Goal: Task Accomplishment & Management: Manage account settings

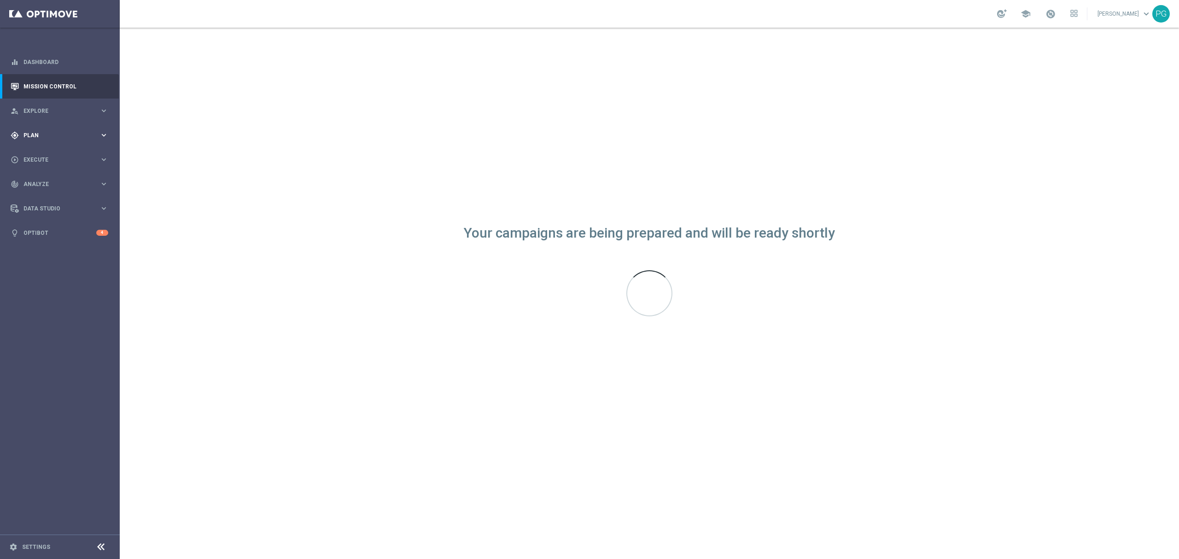
click at [35, 126] on div "gps_fixed Plan keyboard_arrow_right" at bounding box center [59, 135] width 119 height 24
click at [39, 181] on span "Templates" at bounding box center [57, 182] width 66 height 6
click at [39, 194] on link "Optimail" at bounding box center [62, 195] width 67 height 7
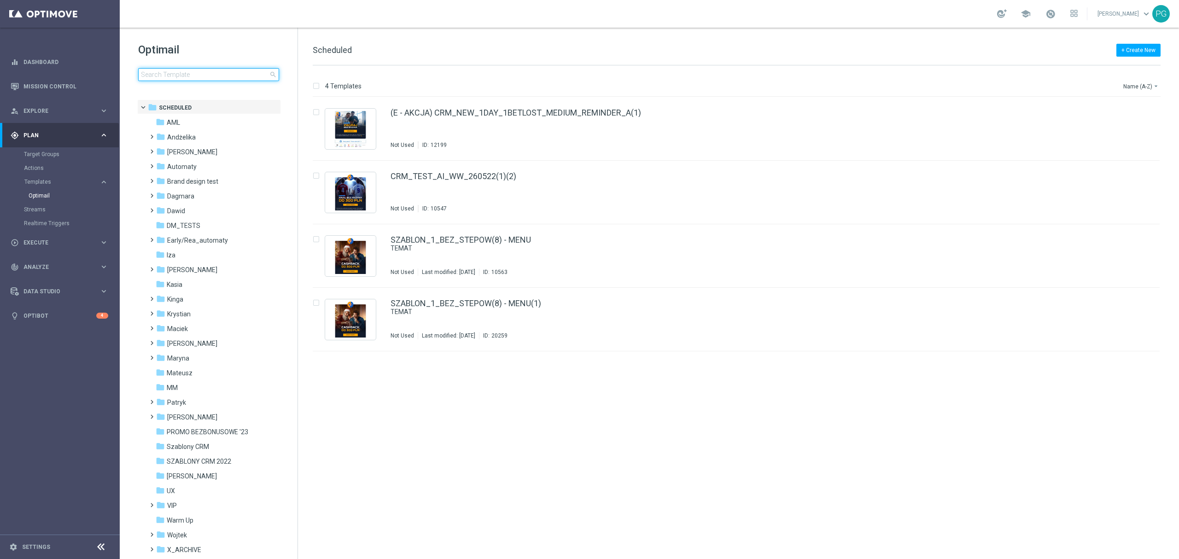
click at [190, 77] on input at bounding box center [208, 74] width 141 height 13
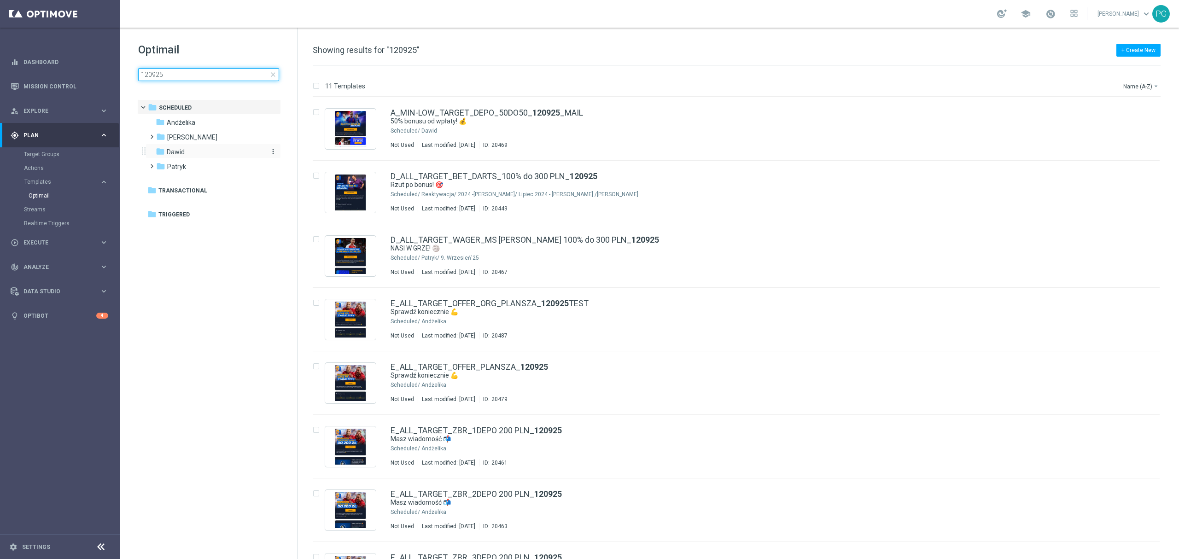
type input "120925"
click at [180, 152] on span "Dawid" at bounding box center [176, 152] width 18 height 8
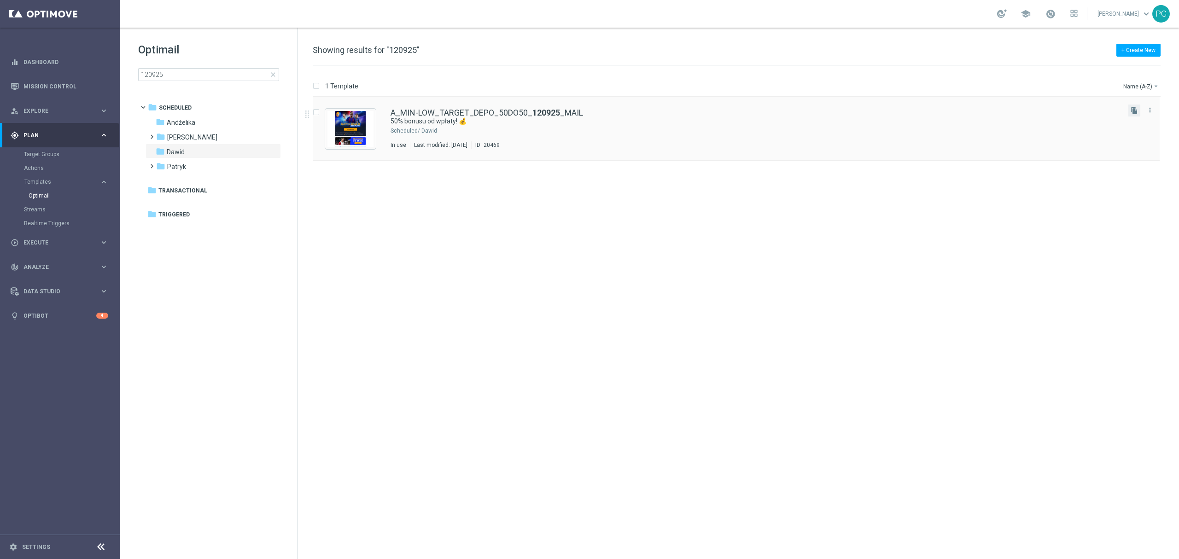
click at [1129, 109] on button "file_copy" at bounding box center [1134, 111] width 12 height 12
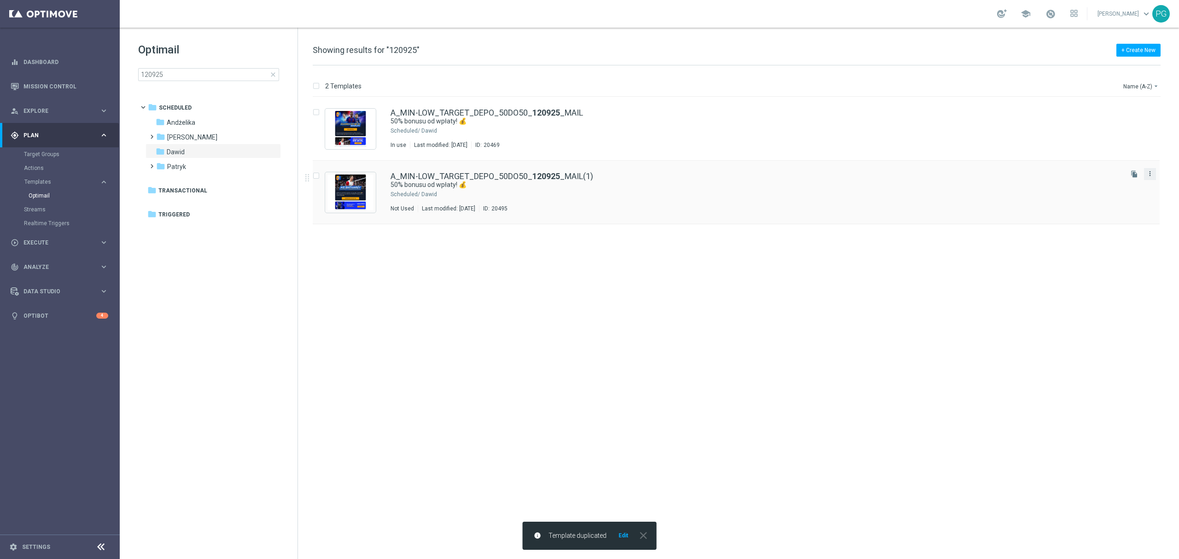
click at [1146, 174] on icon "more_vert" at bounding box center [1149, 173] width 7 height 7
click at [1096, 186] on span "Move" at bounding box center [1092, 183] width 14 height 6
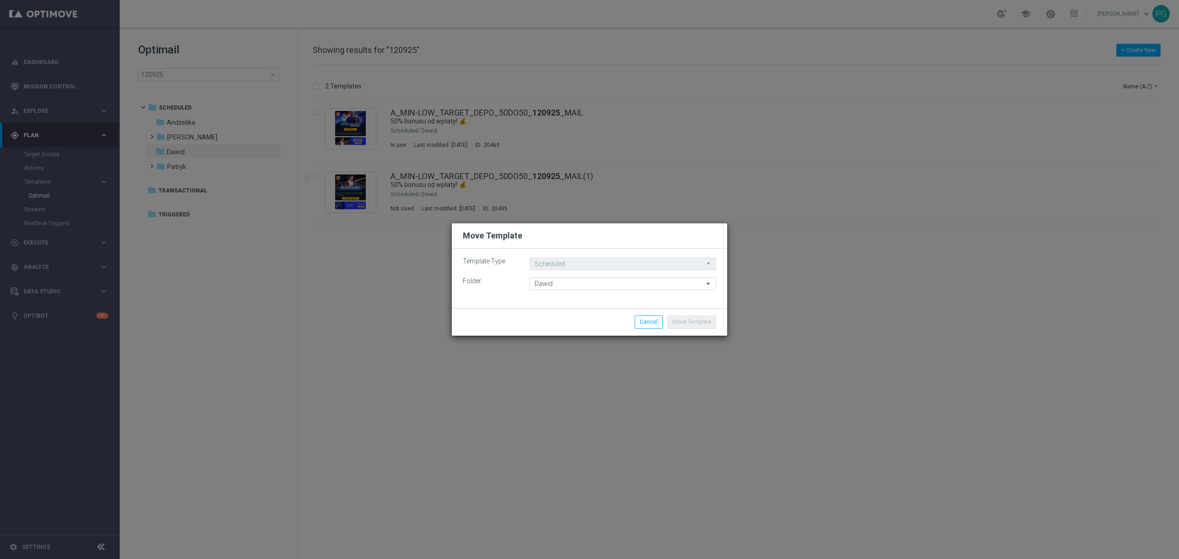
click at [631, 271] on move-lists-component "Template Type Scheduled Scheduled arrow_drop_down Drag here to set row groups D…" at bounding box center [589, 273] width 253 height 33
click at [632, 293] on div "Template Type Scheduled Scheduled arrow_drop_down Drag here to set row groups D…" at bounding box center [589, 278] width 275 height 59
click at [632, 285] on input "Dawid" at bounding box center [622, 283] width 186 height 13
click at [632, 285] on input at bounding box center [622, 283] width 186 height 13
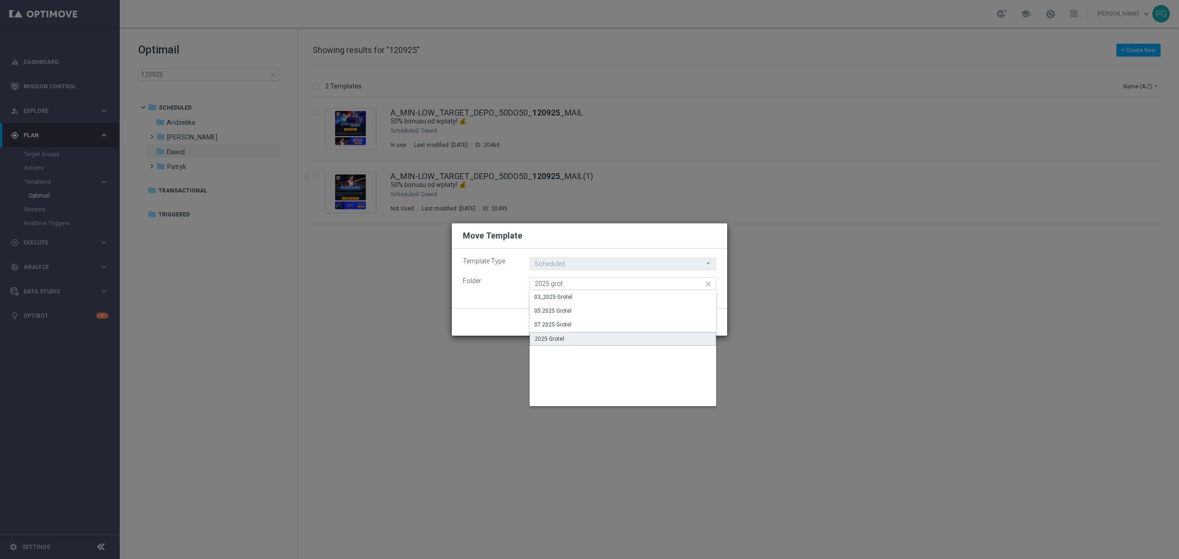
click at [560, 341] on div "2025 Grotel" at bounding box center [549, 339] width 29 height 8
type input "2025 Grotel"
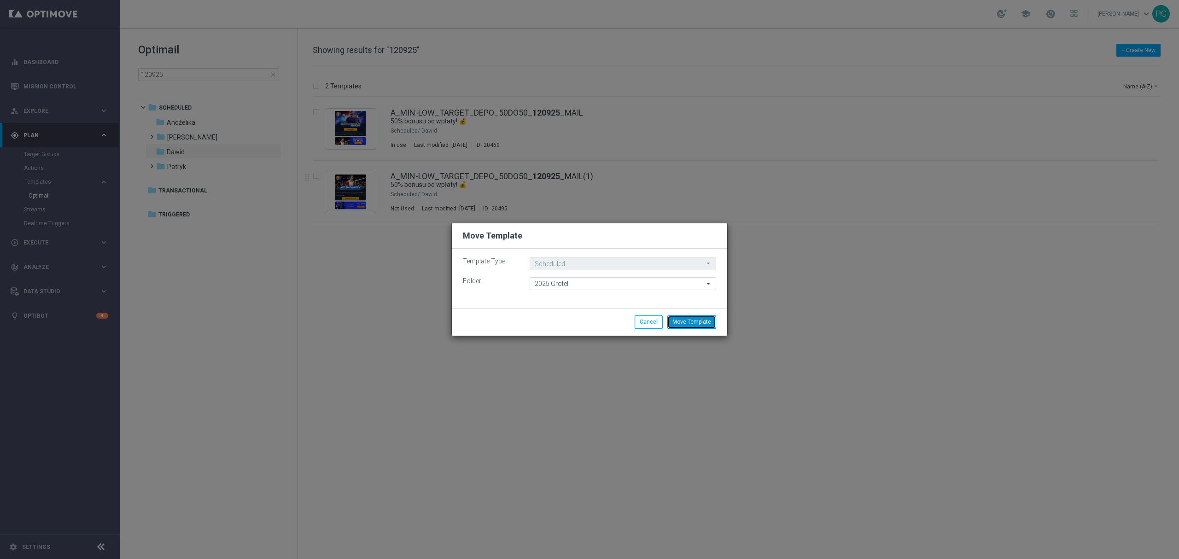
click at [697, 321] on button "Move Template" at bounding box center [691, 321] width 49 height 13
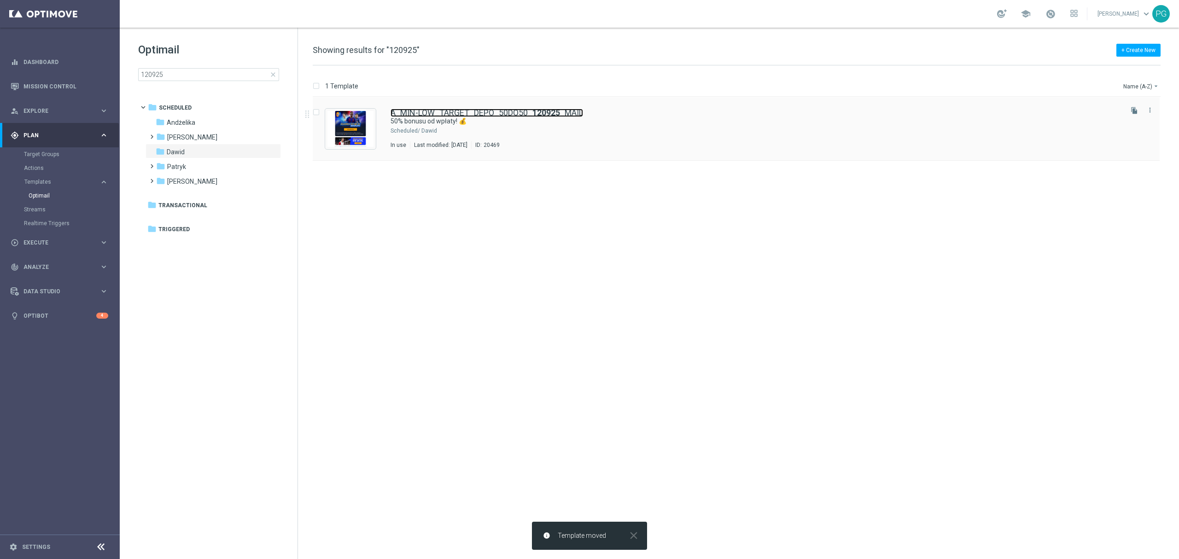
click at [511, 111] on link "A_MIN-LOW_TARGET_DEPO_50DO50_ 120925 _MAIL" at bounding box center [486, 113] width 192 height 8
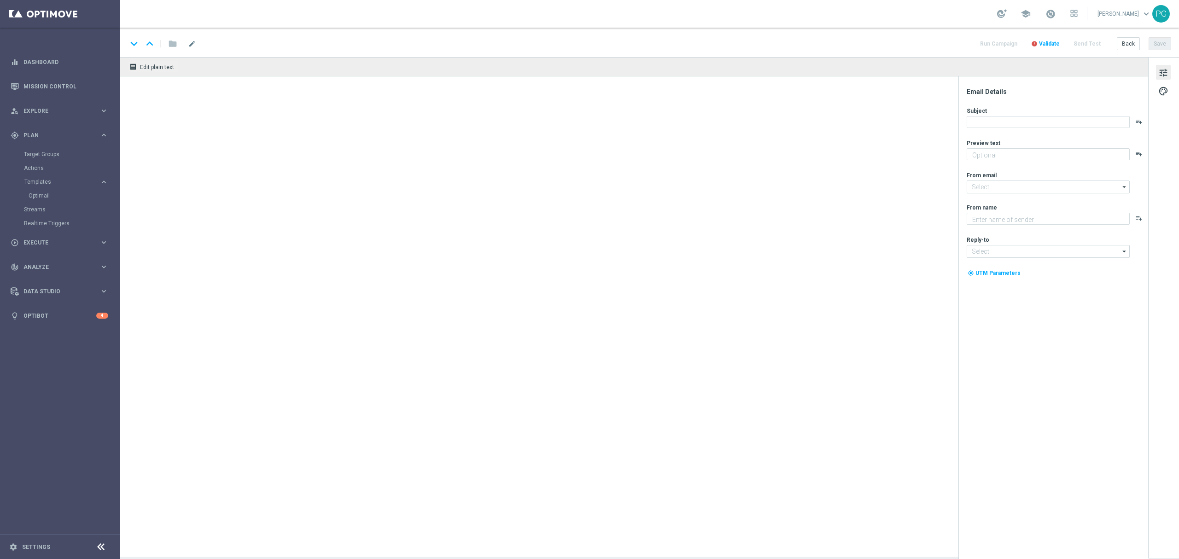
type textarea "Łap szansę na ekstra kasę ➡️"
type input "oferta@sts.pl"
type textarea "STS"
type input "kontakt@sts.pl"
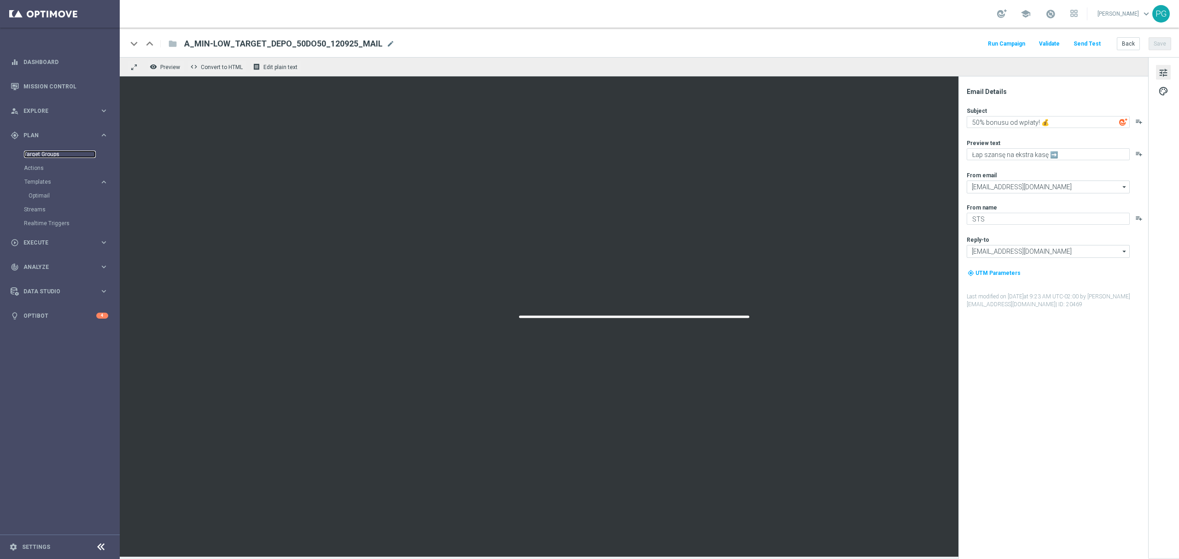
click at [39, 157] on link "Target Groups" at bounding box center [60, 154] width 72 height 7
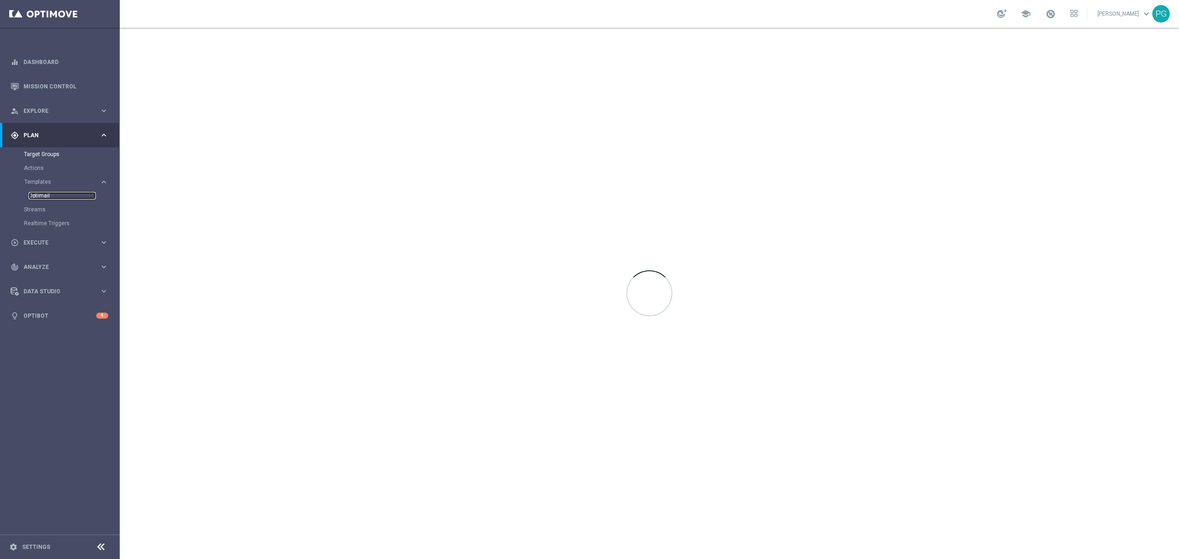
click at [41, 194] on link "Optimail" at bounding box center [62, 195] width 67 height 7
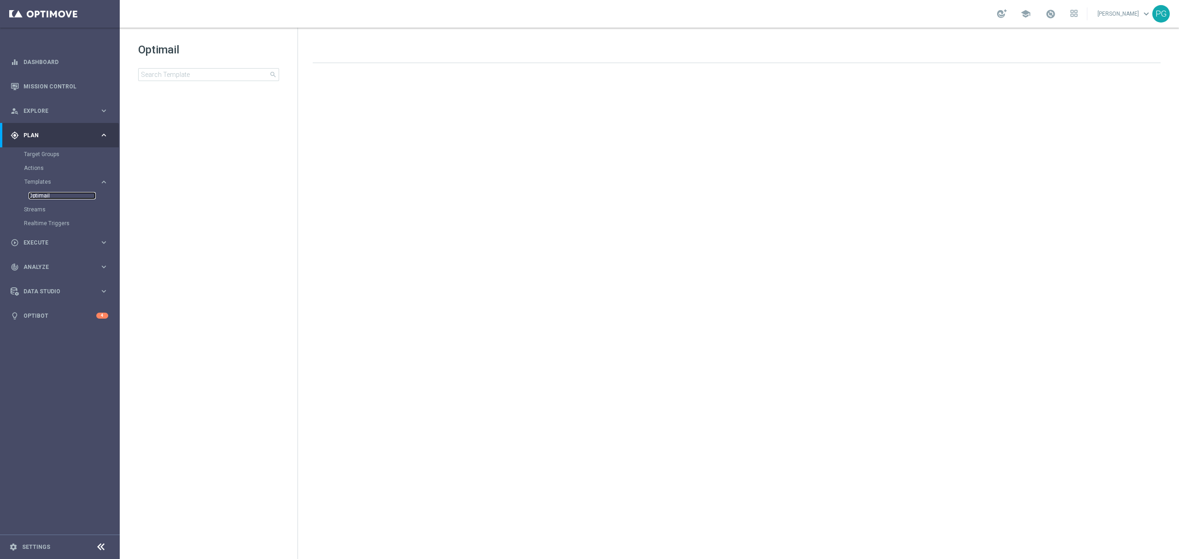
click at [41, 194] on link "Optimail" at bounding box center [62, 195] width 67 height 7
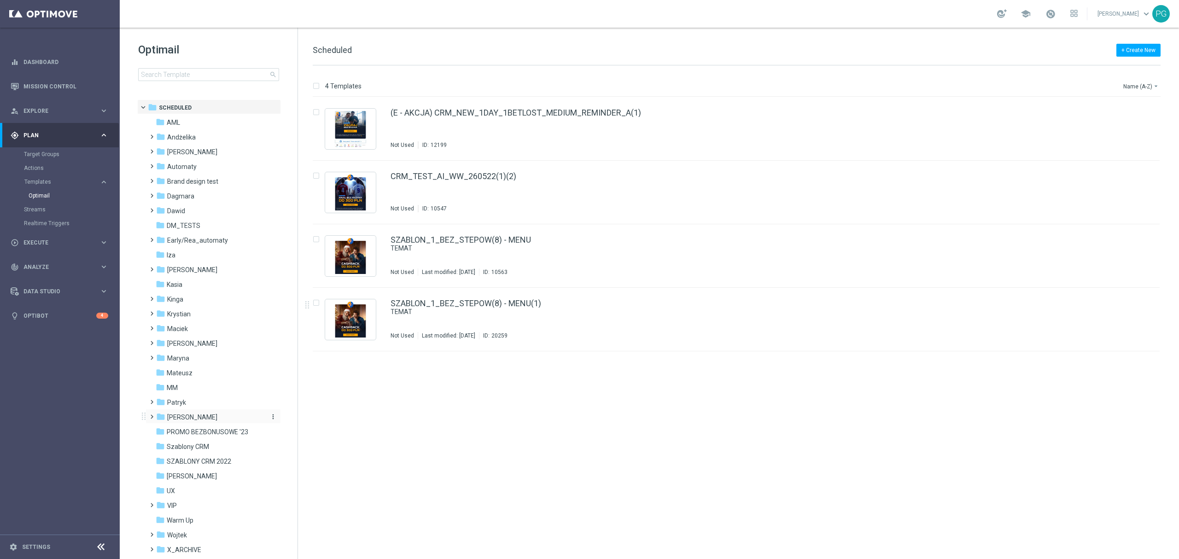
click at [228, 414] on div "folder Piotr G." at bounding box center [209, 417] width 106 height 11
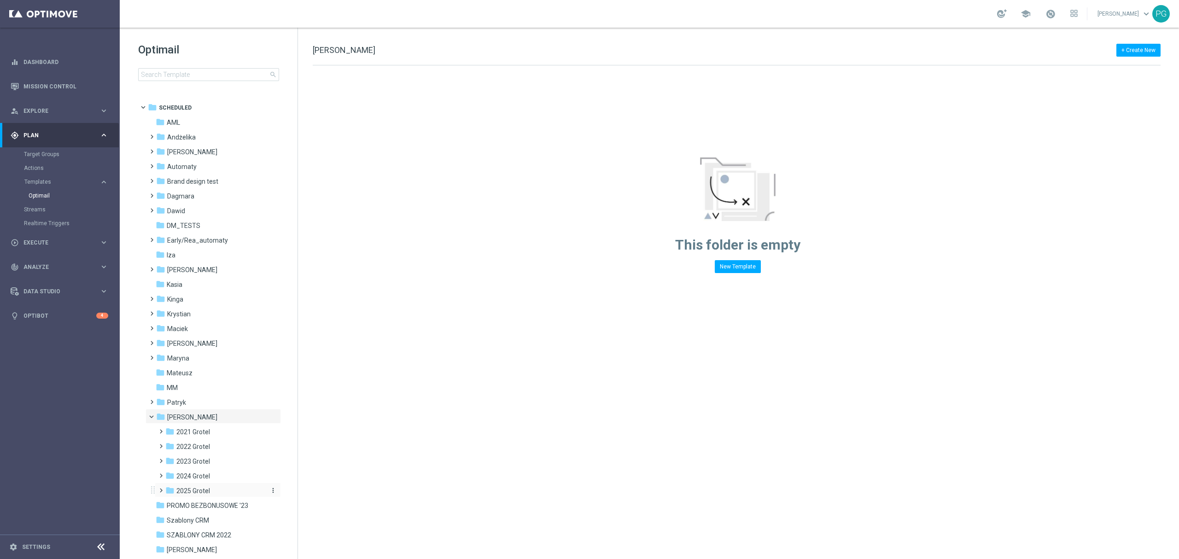
click at [188, 489] on span "2025 Grotel" at bounding box center [193, 491] width 34 height 8
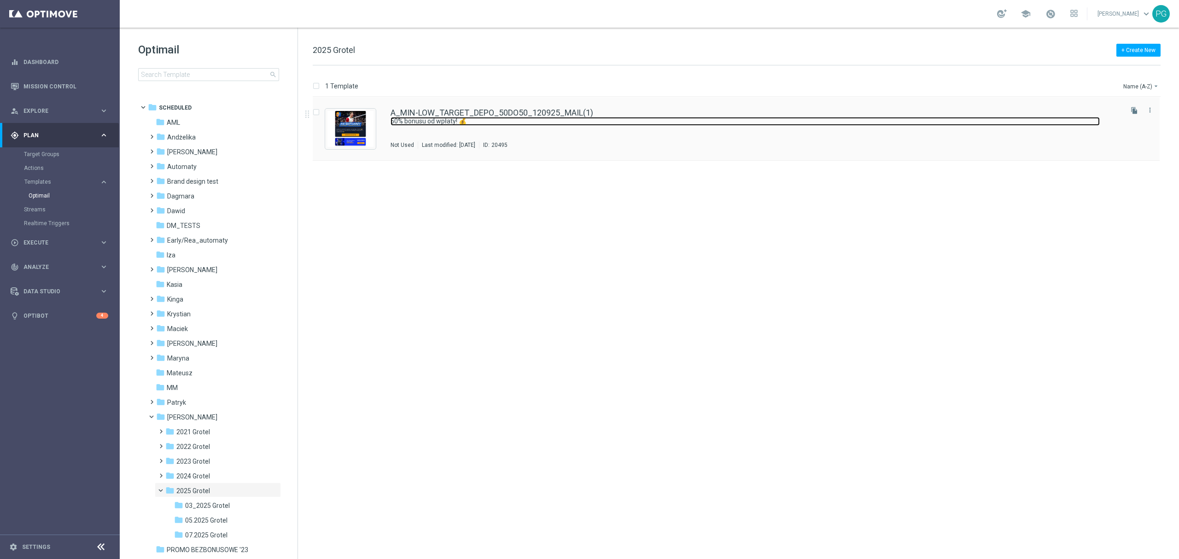
click at [576, 120] on link "50% bonusu od wpłaty! 💰" at bounding box center [744, 121] width 709 height 9
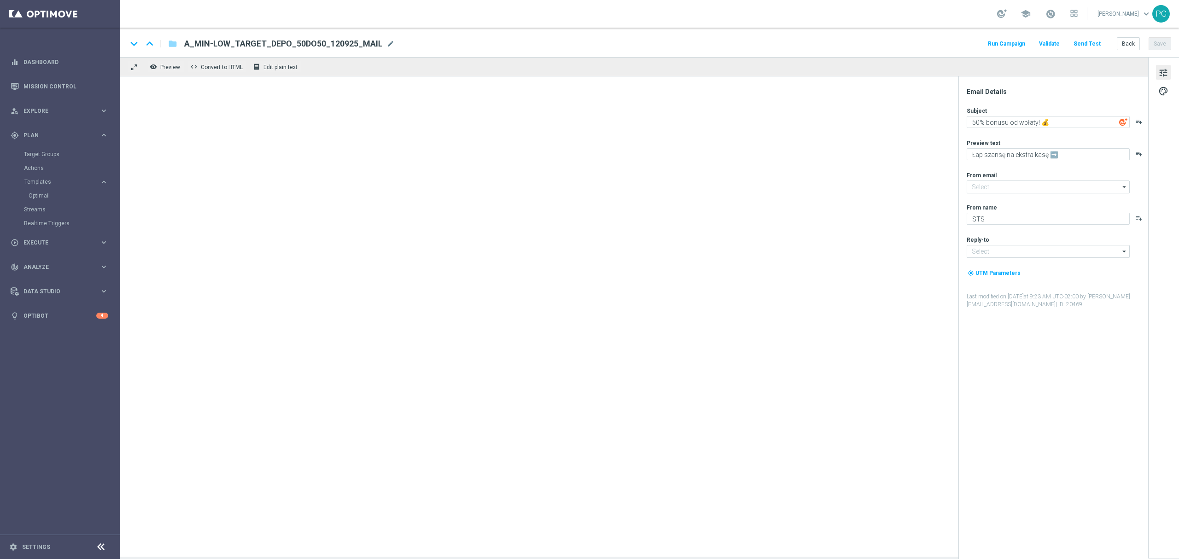
type input "oferta@sts.pl"
type input "kontakt@sts.pl"
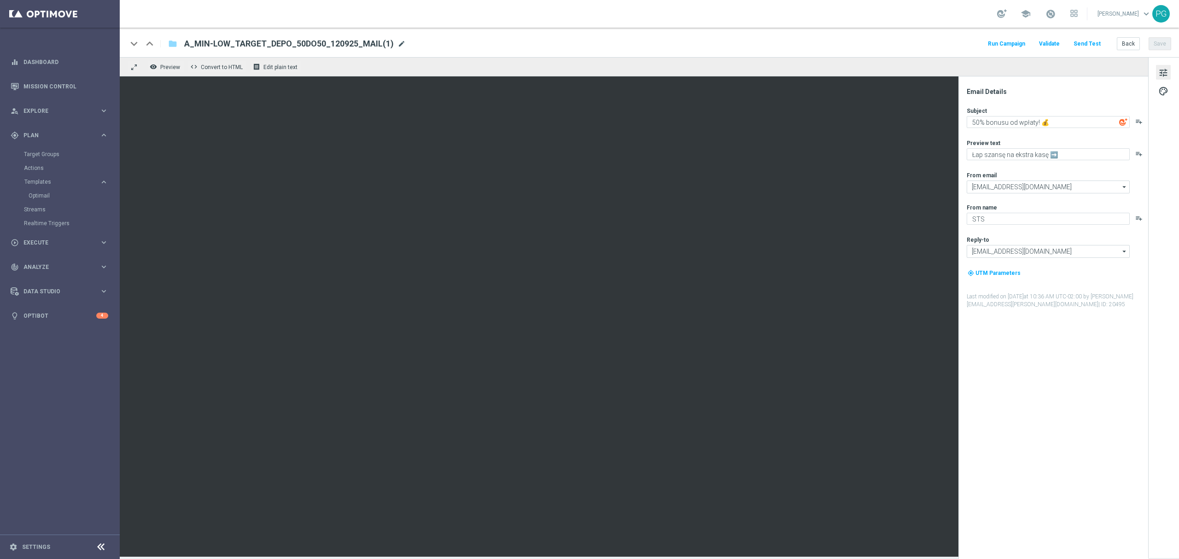
click at [401, 43] on span "mode_edit" at bounding box center [401, 44] width 8 height 8
click at [323, 38] on span "A_MIN-LOW_TARGET_DEPO_50DO50_120925_MAIL(1)" at bounding box center [288, 43] width 209 height 11
paste input "ALL_GLOB_CASHBACK_DAILY_SIATKA_120925"
type input "A_ALL_GLOB_CASHBACK_DAILY_SIATKA_120925_150925"
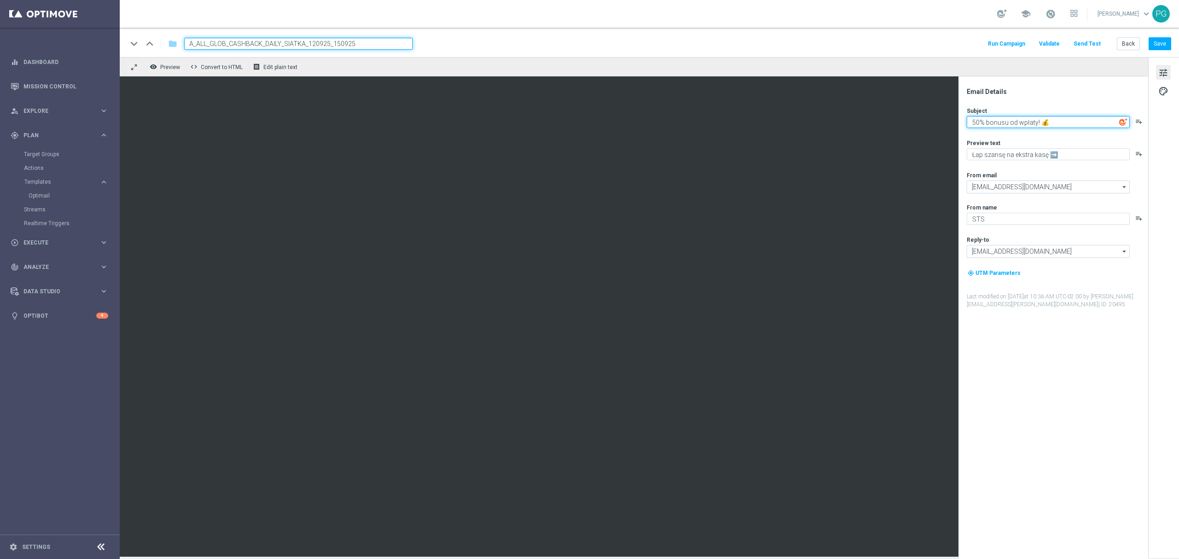
click at [1091, 120] on textarea "50% bonusu od wpłaty! 💰" at bounding box center [1047, 122] width 163 height 12
paste textarea "🤧 Polska najlepsza na katar!"
type textarea "🤧 Polska najlepsza na katar!"
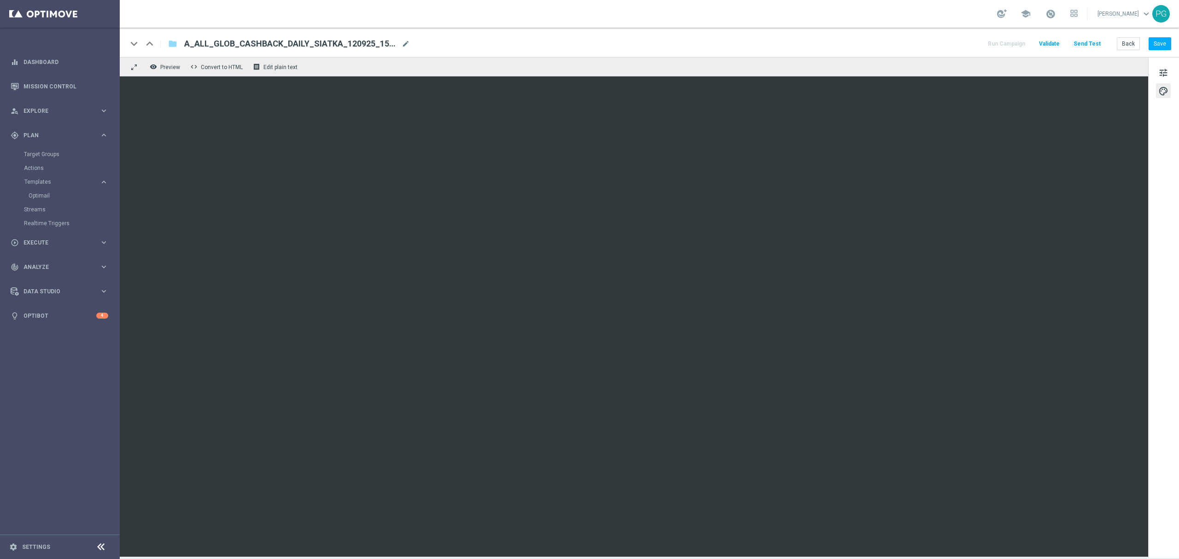
click at [1169, 89] on button "palette" at bounding box center [1163, 90] width 15 height 15
click at [1161, 64] on div "tune palette" at bounding box center [1163, 307] width 31 height 501
click at [1163, 74] on span "tune" at bounding box center [1163, 73] width 10 height 12
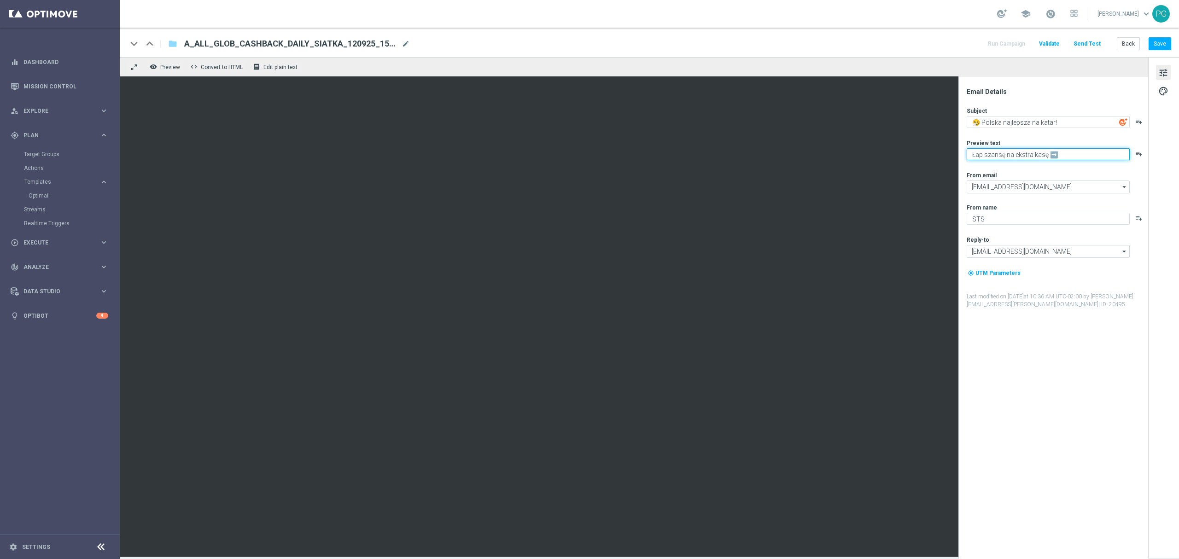
click at [1067, 153] on textarea "Łap szansę na ekstra kasę ➡️" at bounding box center [1047, 154] width 163 height 12
paste textarea "Nasza recepta? Asy Leona, bloki Kurka i CASHBACK! Oddajemy kasę za nietrafione …"
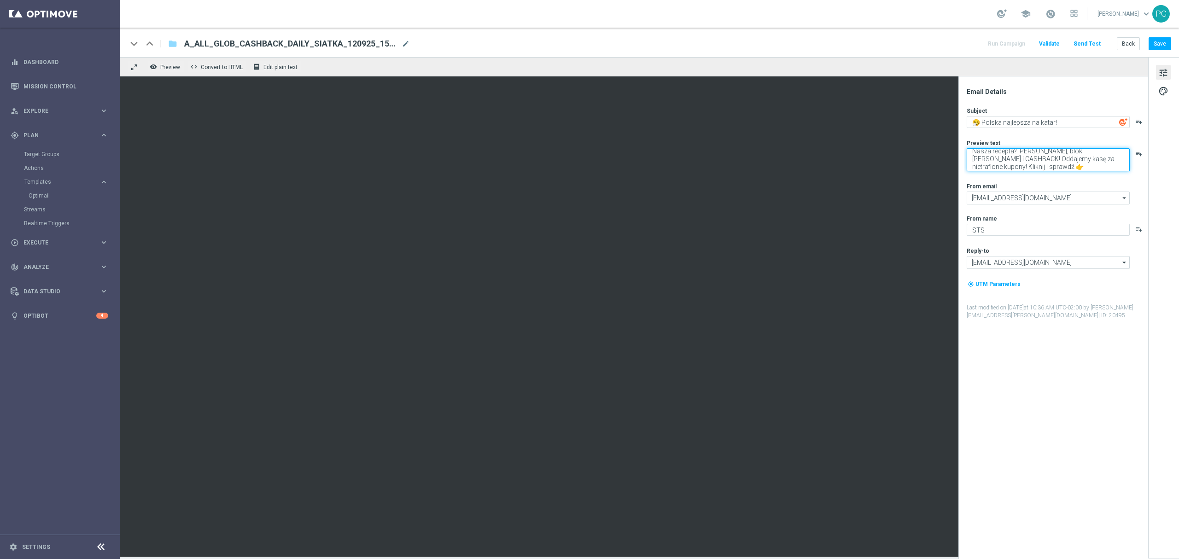
drag, startPoint x: 1001, startPoint y: 159, endPoint x: 973, endPoint y: 168, distance: 29.0
click at [973, 168] on textarea "Nasza recepta? Asy Leona, bloki Kurka i CASHBACK! Oddajemy kasę za nietrafione …" at bounding box center [1047, 159] width 163 height 23
type textarea "Nasza recepta? Asy Leona, bloki Kurka i CASHBACK! Oddajemy..."
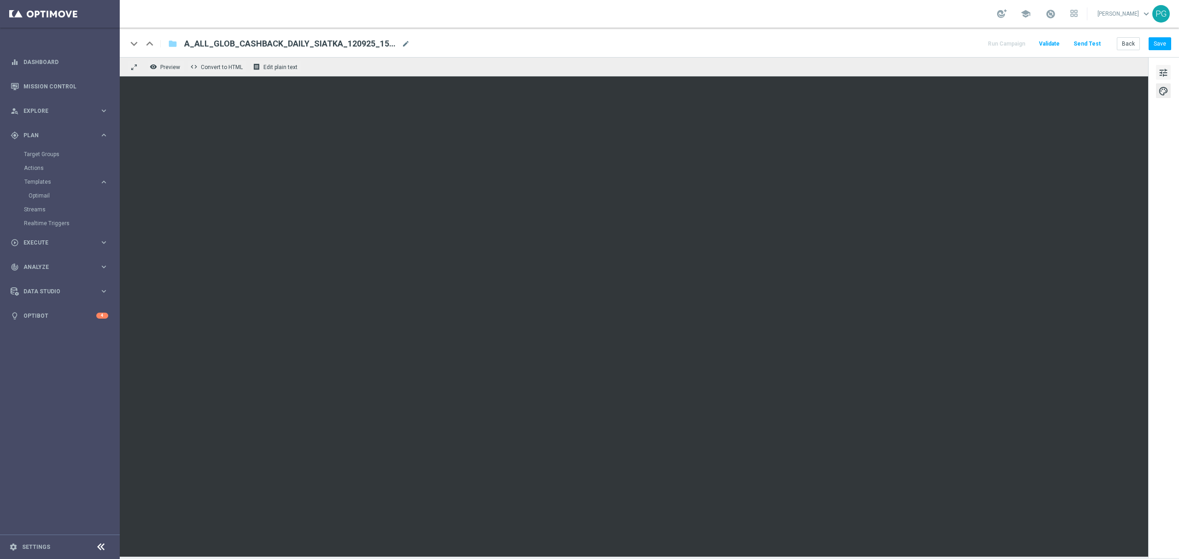
click at [1163, 75] on span "tune" at bounding box center [1163, 73] width 10 height 12
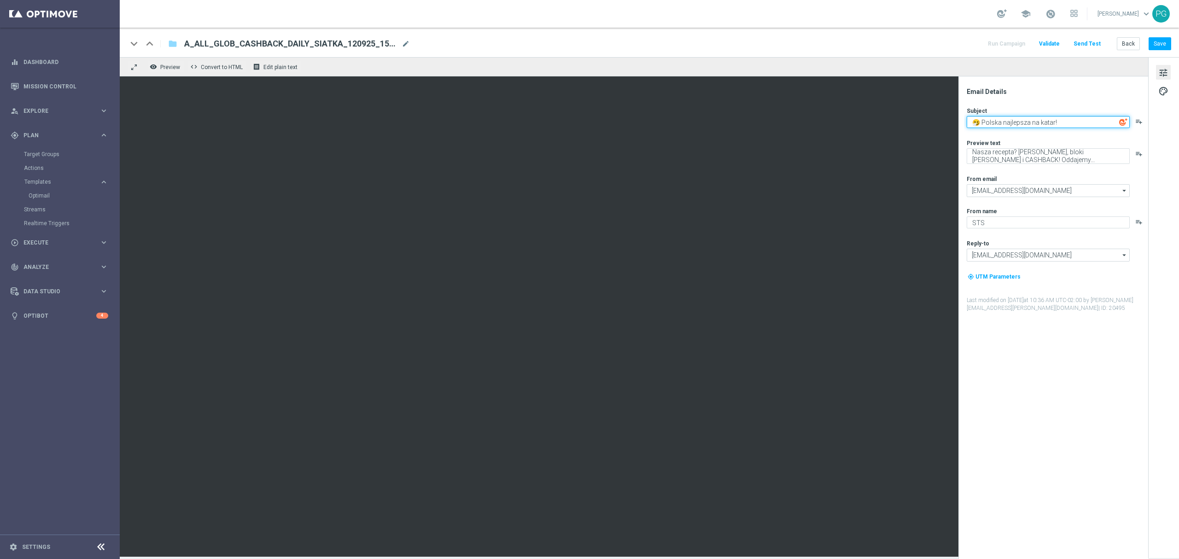
click at [978, 120] on textarea "🤧 Polska najlepsza na katar!" at bounding box center [1047, 122] width 163 height 12
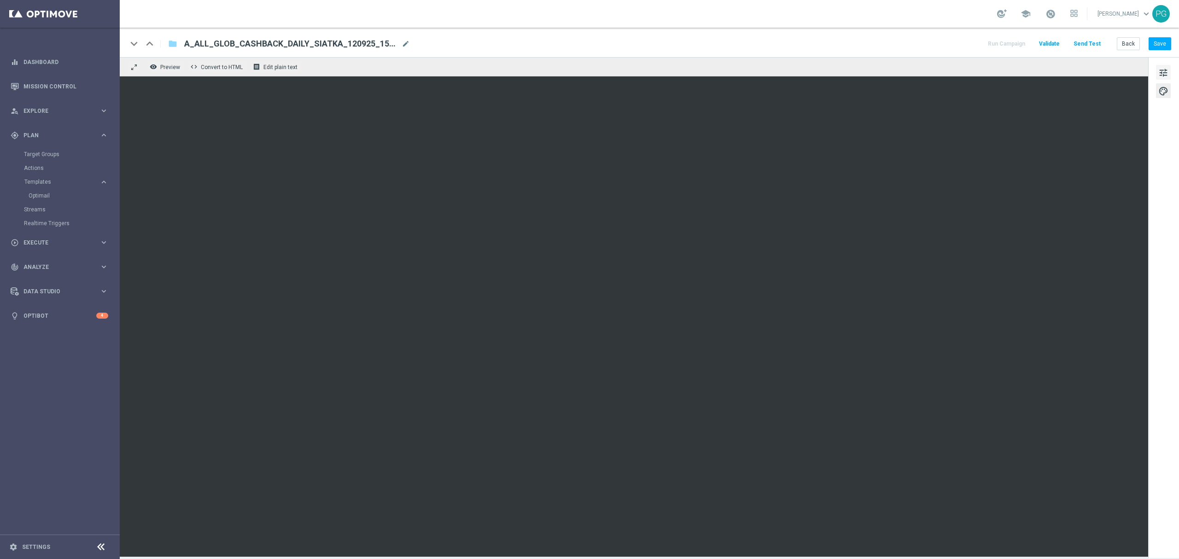
click at [1161, 71] on span "tune" at bounding box center [1163, 73] width 10 height 12
click at [1159, 45] on button "Save" at bounding box center [1159, 43] width 23 height 13
click at [1163, 44] on button "Save" at bounding box center [1159, 43] width 23 height 13
click at [354, 44] on span "A_ALL_GLOB_CASHBACK_DAILY_SIATKA_120925_150925" at bounding box center [291, 43] width 214 height 11
click at [427, 42] on div "keyboard_arrow_down keyboard_arrow_up folder A_ALL_GLOB_CASHBACK_DAILY_SIATKA_1…" at bounding box center [649, 44] width 1044 height 12
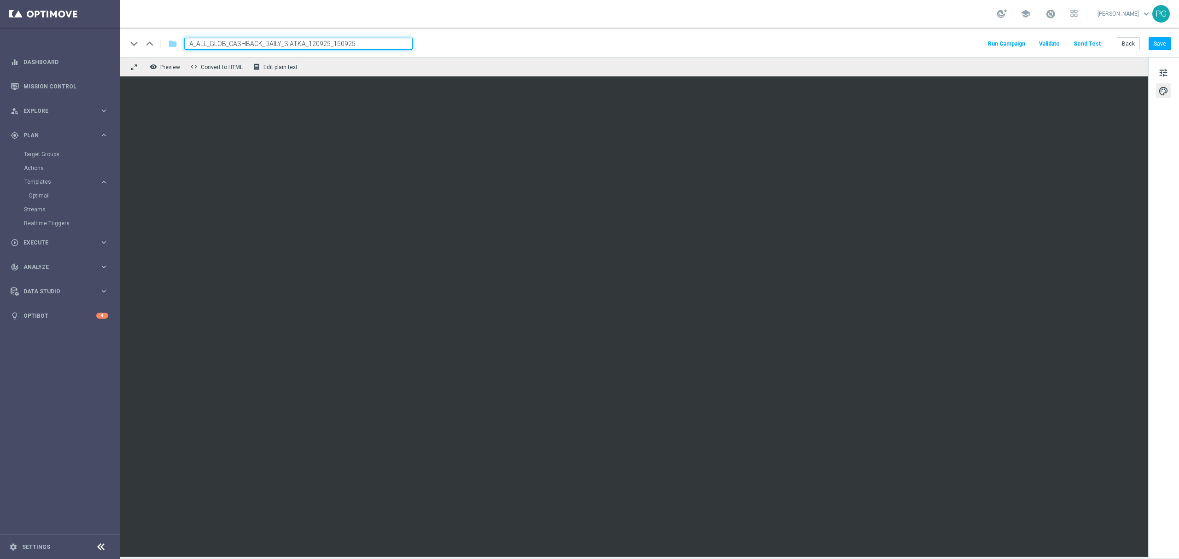
click at [1095, 45] on button "Send Test" at bounding box center [1087, 44] width 30 height 12
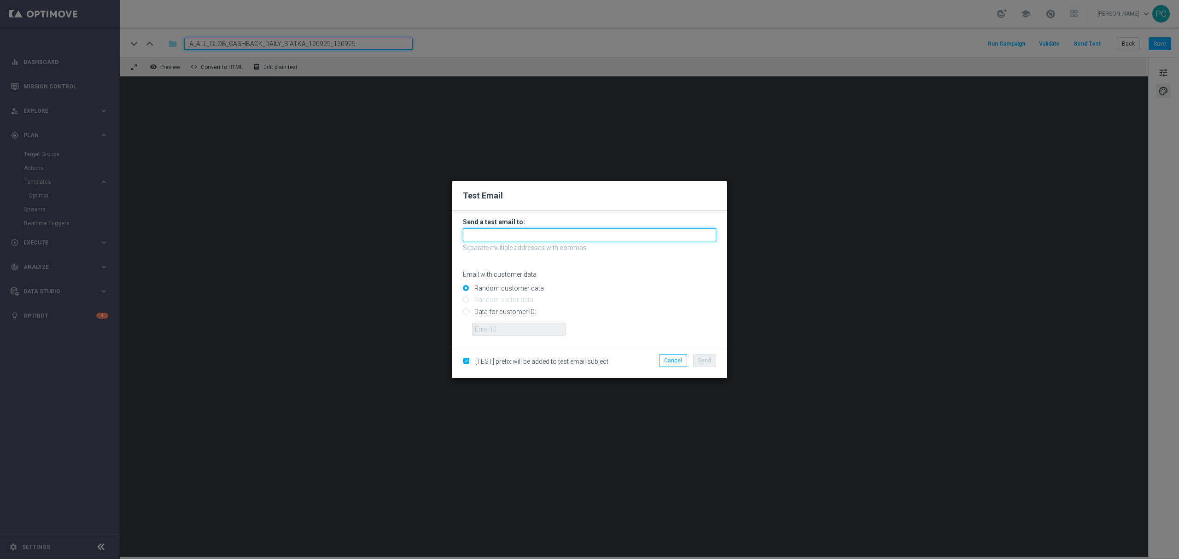
click at [546, 236] on input "text" at bounding box center [589, 234] width 253 height 13
paste input "dagmara.domagala@sts.pl,piotr.grotkowski@sts.pl,wojciech.witek@sts.pl,mateusz.m…"
type input "dagmara.domagala@sts.pl,piotr.grotkowski@sts.pl,wojciech.witek@sts.pl,mateusz.m…"
click at [708, 361] on span "Send" at bounding box center [704, 360] width 13 height 6
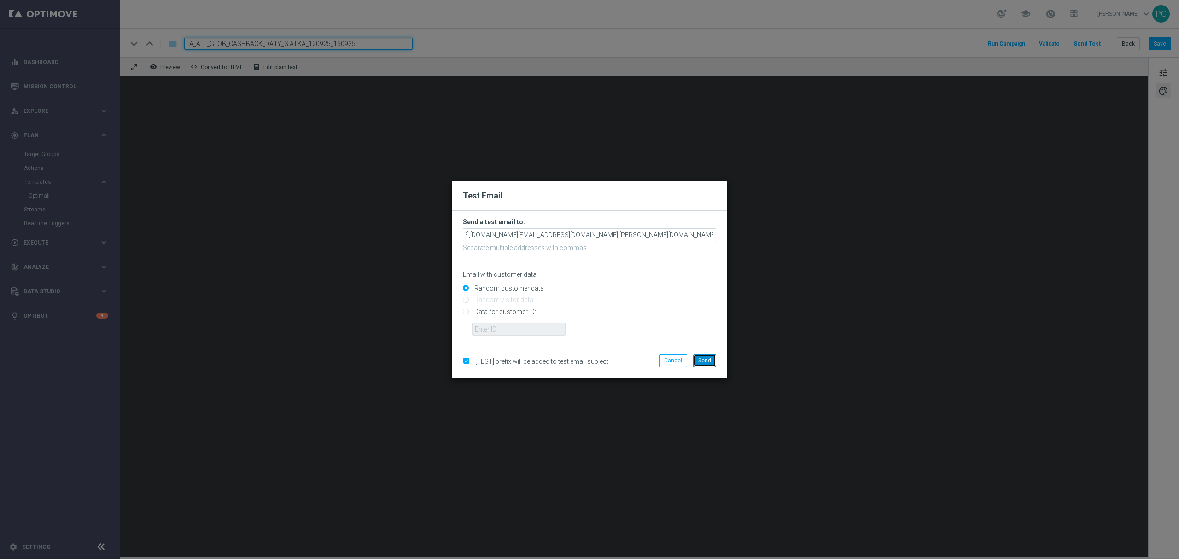
scroll to position [0, 0]
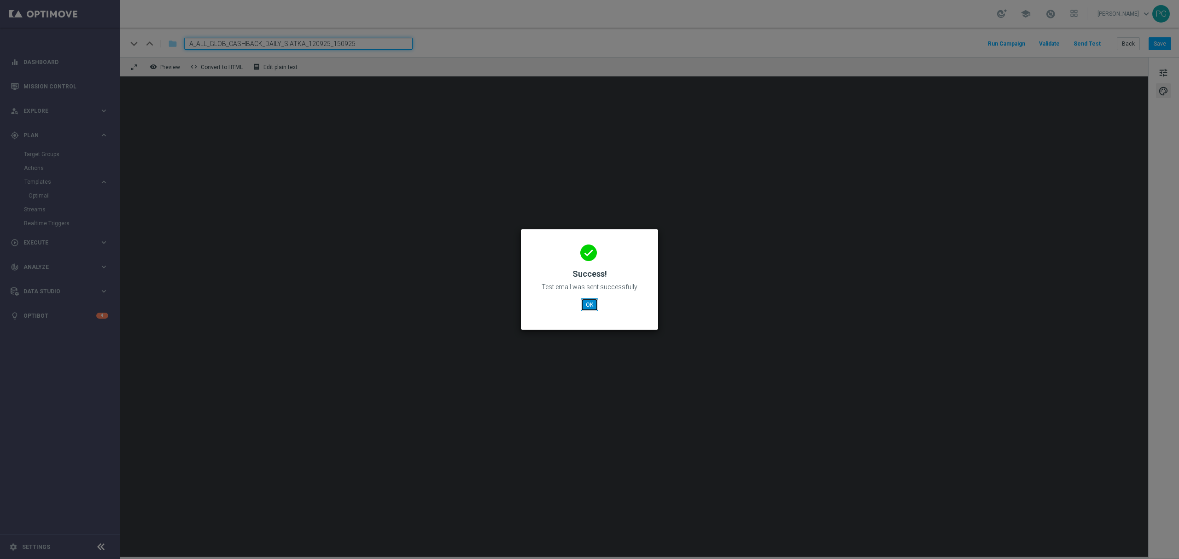
click at [586, 308] on button "OK" at bounding box center [589, 304] width 17 height 13
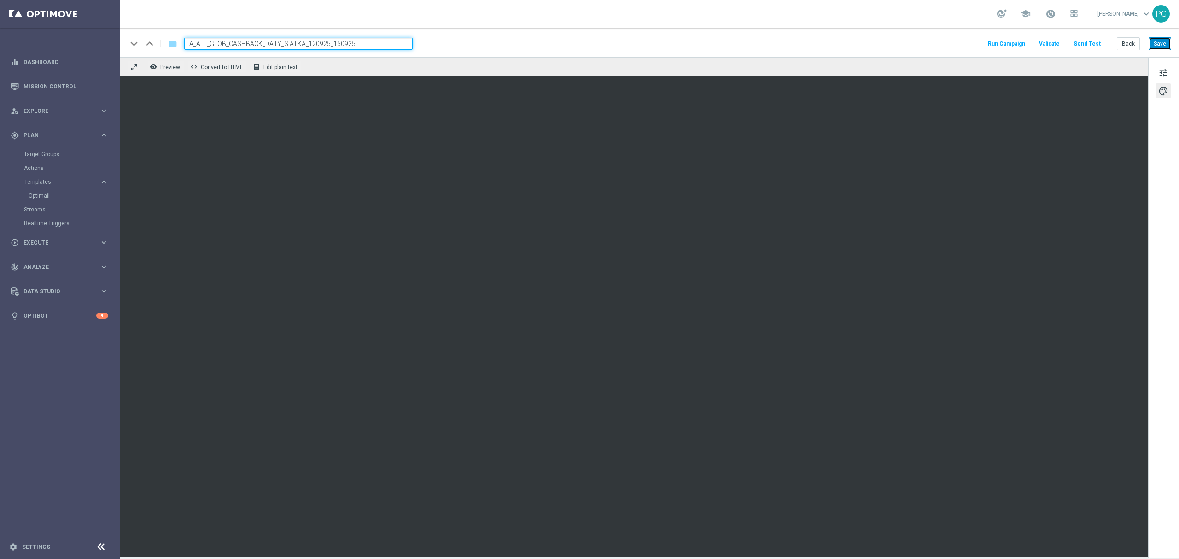
click at [1158, 41] on button "Save" at bounding box center [1159, 43] width 23 height 13
